Goal: Find specific page/section: Find specific page/section

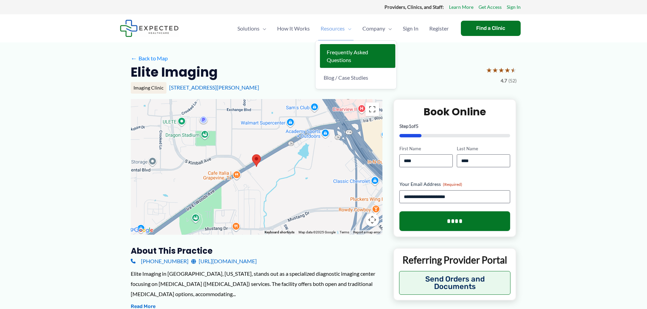
click at [346, 55] on link "Frequently Asked Questions" at bounding box center [357, 56] width 75 height 24
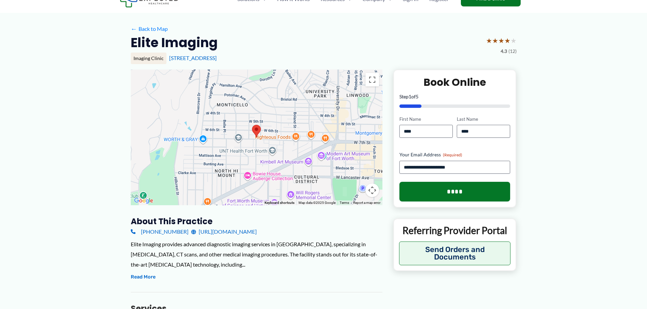
scroll to position [68, 0]
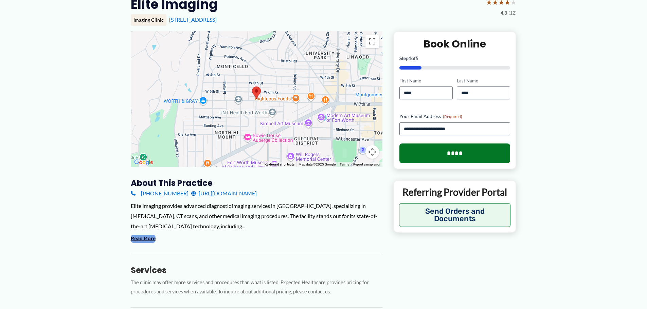
click at [142, 237] on button "Read More" at bounding box center [143, 239] width 25 height 8
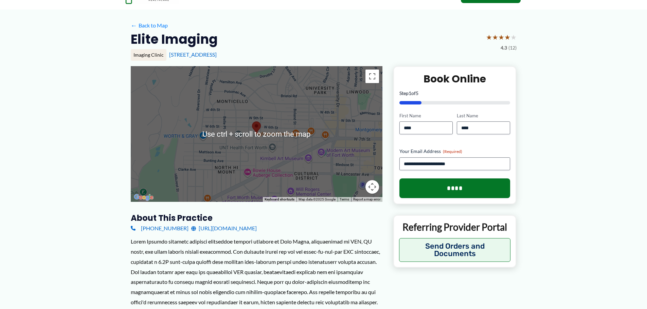
scroll to position [0, 0]
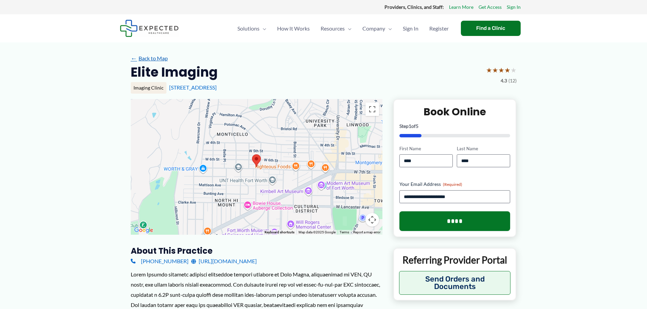
click at [161, 57] on link "← Back to Map" at bounding box center [149, 58] width 37 height 10
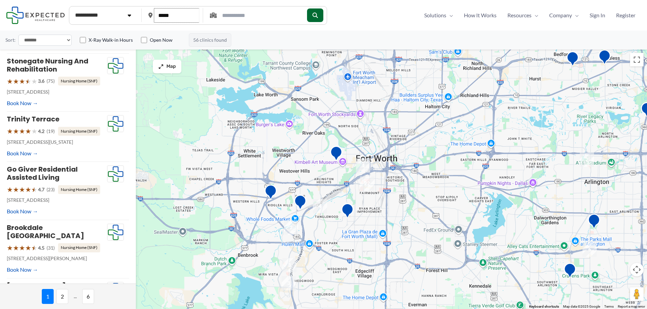
click at [170, 22] on input "*****" at bounding box center [177, 15] width 46 height 15
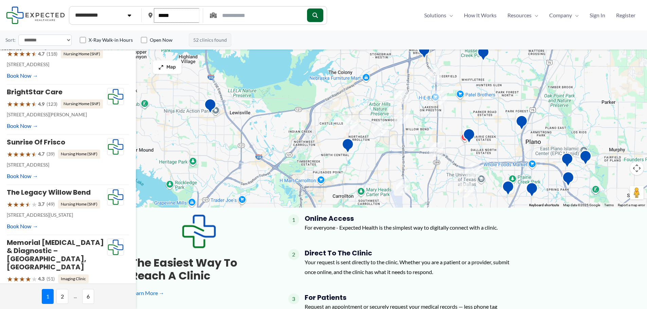
scroll to position [102, 0]
type input "*****"
click at [61, 294] on span "2" at bounding box center [62, 296] width 12 height 15
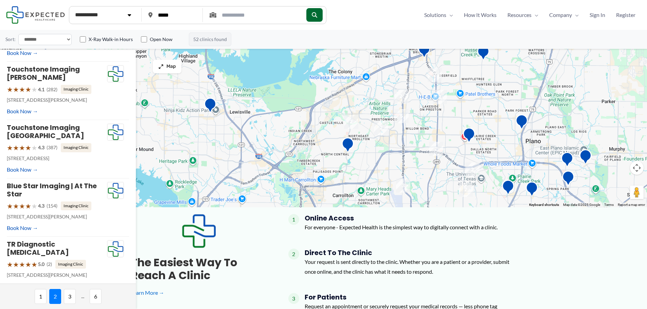
scroll to position [314, 0]
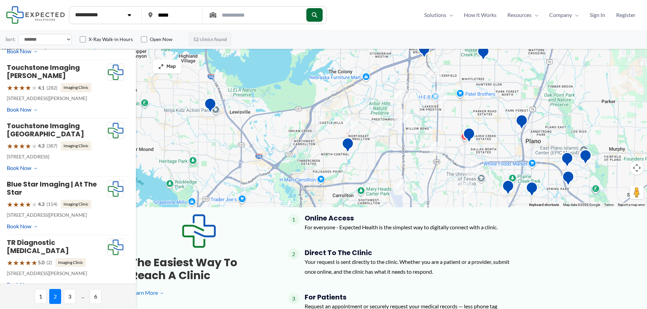
click at [74, 303] on span "3" at bounding box center [70, 296] width 12 height 15
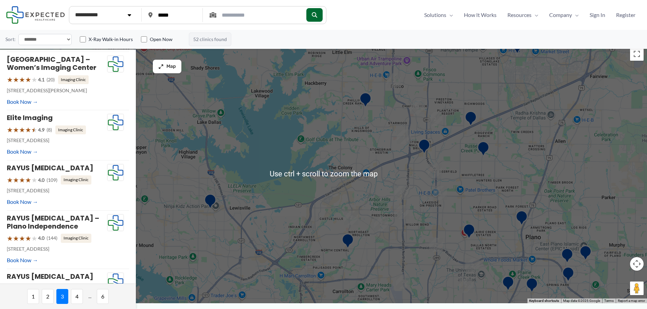
scroll to position [0, 0]
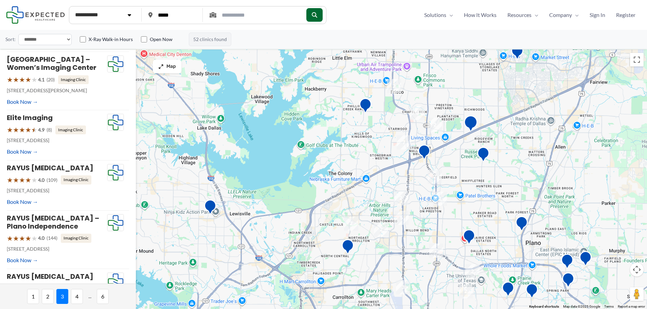
click at [470, 124] on img "North Star Diagnostic Imaging" at bounding box center [471, 124] width 14 height 19
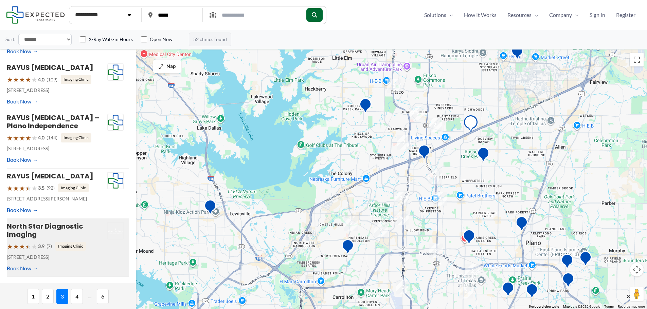
scroll to position [341, 0]
click at [436, 125] on img "2" at bounding box center [435, 125] width 14 height 14
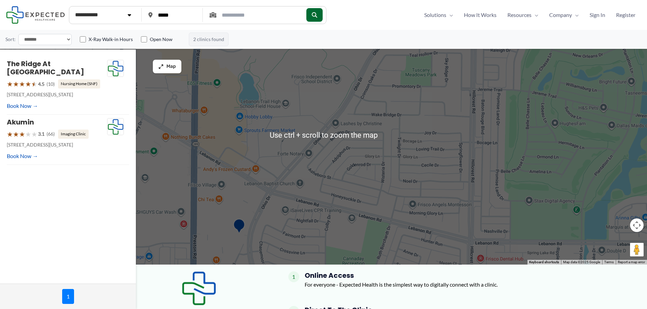
scroll to position [34, 0]
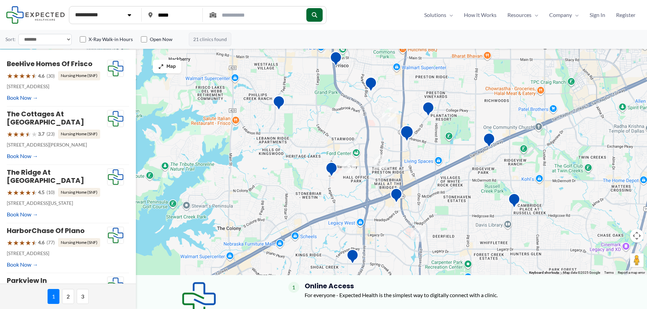
click at [407, 135] on img "Akumin" at bounding box center [407, 134] width 14 height 19
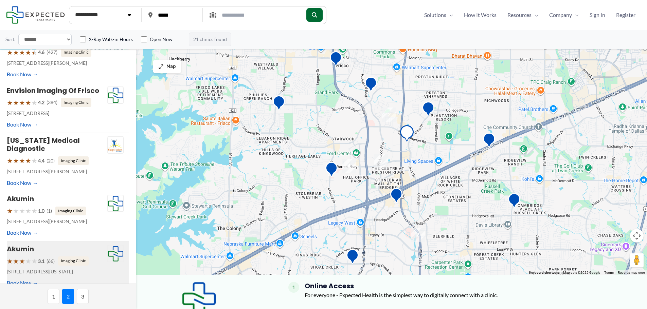
scroll to position [157, 0]
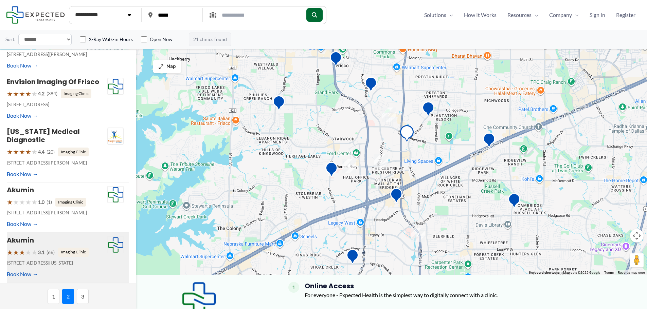
click at [380, 163] on img "2" at bounding box center [381, 162] width 14 height 14
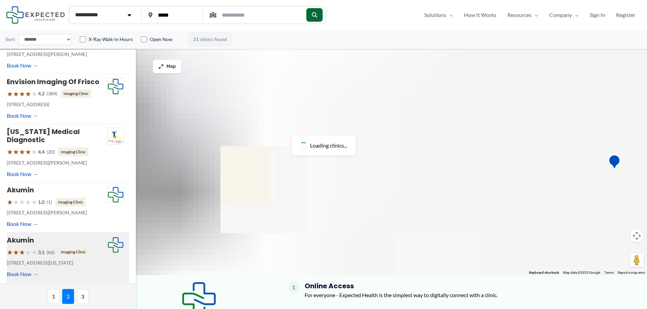
scroll to position [0, 0]
